Goal: Task Accomplishment & Management: Use online tool/utility

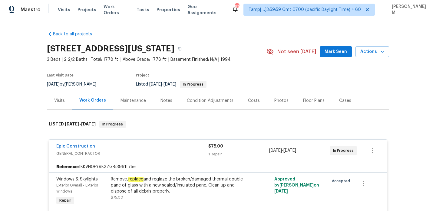
click at [113, 5] on div "Visits Projects Work Orders Tasks Properties Geo Assignments" at bounding box center [145, 10] width 174 height 12
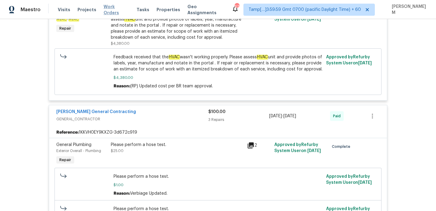
click at [113, 9] on span "Work Orders" at bounding box center [116, 10] width 26 height 12
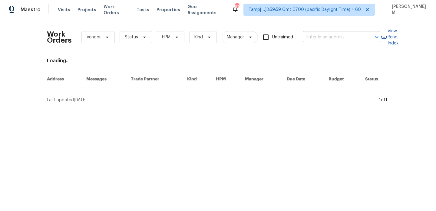
click at [319, 34] on input "text" at bounding box center [333, 37] width 61 height 9
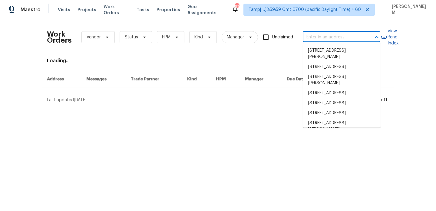
paste input "[STREET_ADDRESS]"
type input "[STREET_ADDRESS]"
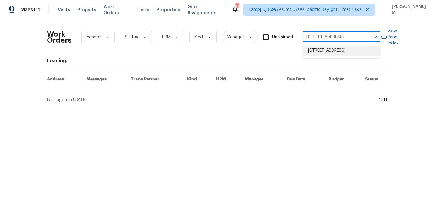
click at [333, 50] on li "[STREET_ADDRESS]" at bounding box center [341, 51] width 77 height 10
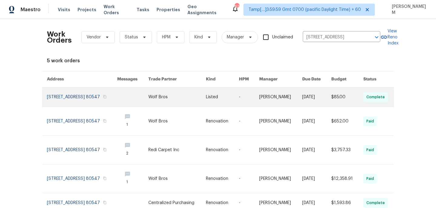
click at [266, 103] on td "[PERSON_NAME]" at bounding box center [275, 97] width 43 height 20
click at [239, 98] on link at bounding box center [222, 96] width 33 height 19
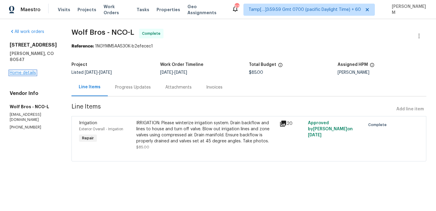
click at [27, 71] on link "Home details" at bounding box center [23, 73] width 26 height 4
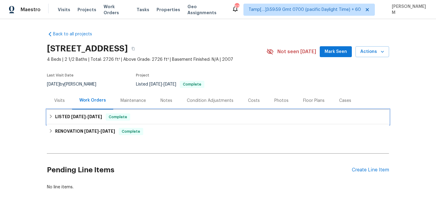
click at [173, 119] on div "LISTED [DATE] - [DATE] Complete" at bounding box center [218, 116] width 338 height 7
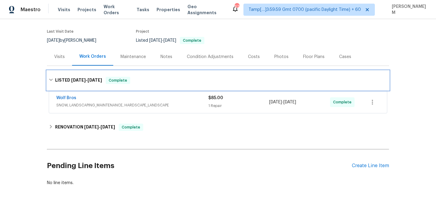
scroll to position [47, 0]
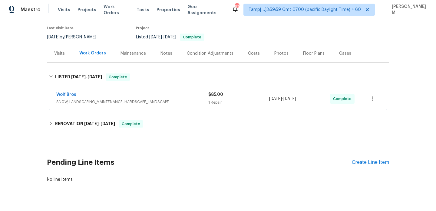
click at [196, 97] on div "Wolf Bros" at bounding box center [132, 95] width 152 height 7
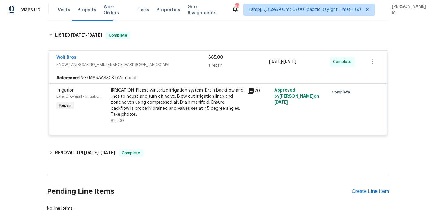
scroll to position [91, 0]
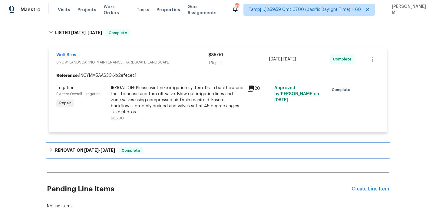
click at [200, 147] on div "RENOVATION [DATE] - [DATE] Complete" at bounding box center [218, 150] width 338 height 7
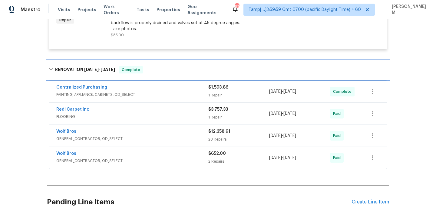
scroll to position [190, 0]
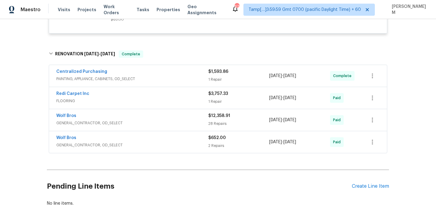
click at [190, 76] on span "PAINTING, APPLIANCE, CABINETS, OD_SELECT" at bounding box center [132, 79] width 152 height 6
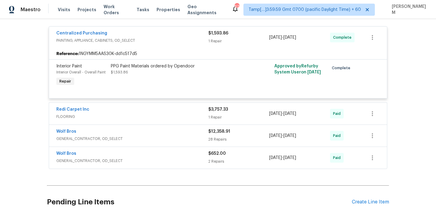
scroll to position [236, 0]
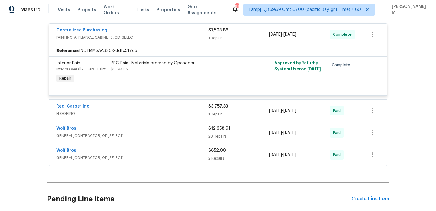
click at [182, 111] on span "FLOORING" at bounding box center [132, 114] width 152 height 6
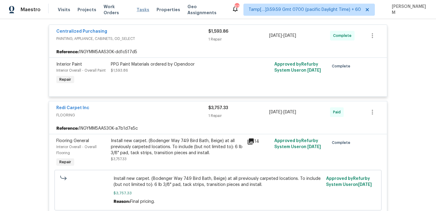
scroll to position [234, 0]
